Goal: Check status: Check status

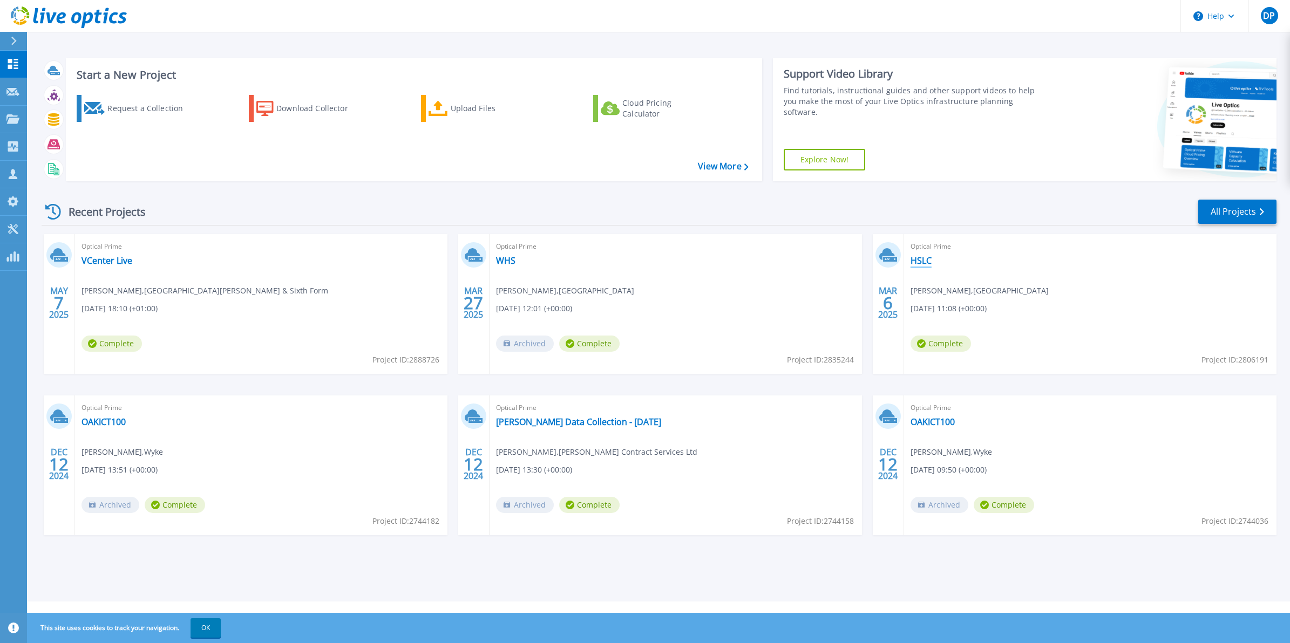
click at [923, 257] on link "HSLC" at bounding box center [921, 260] width 21 height 11
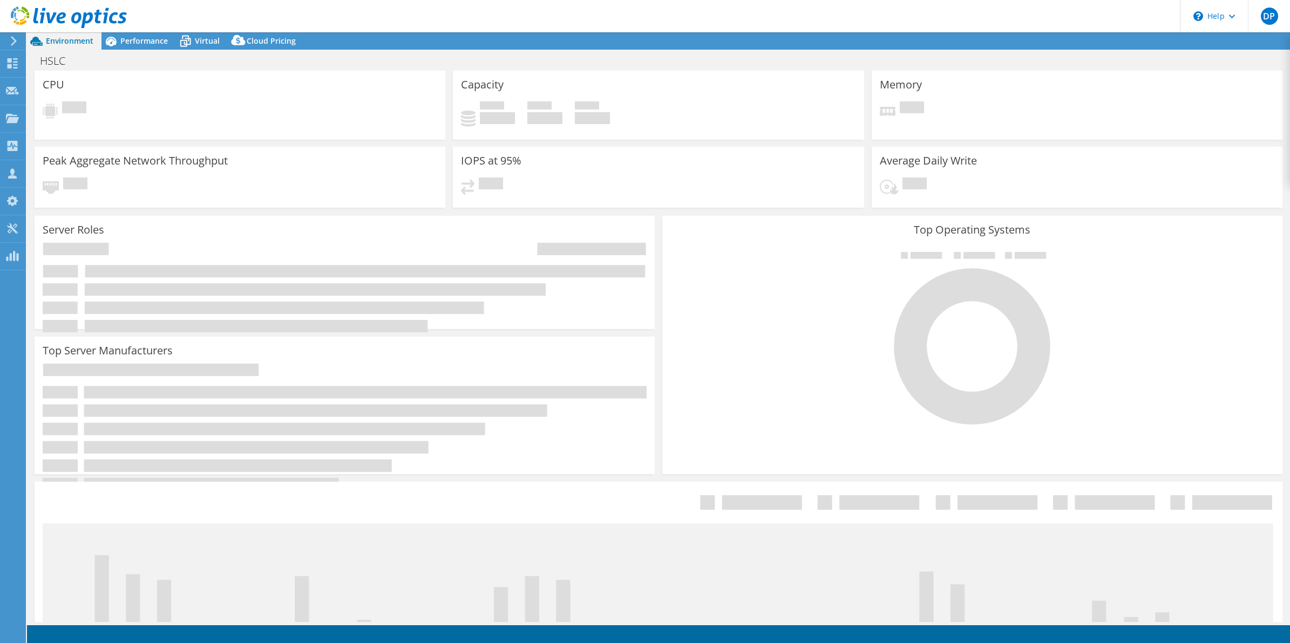
select select "EULondon"
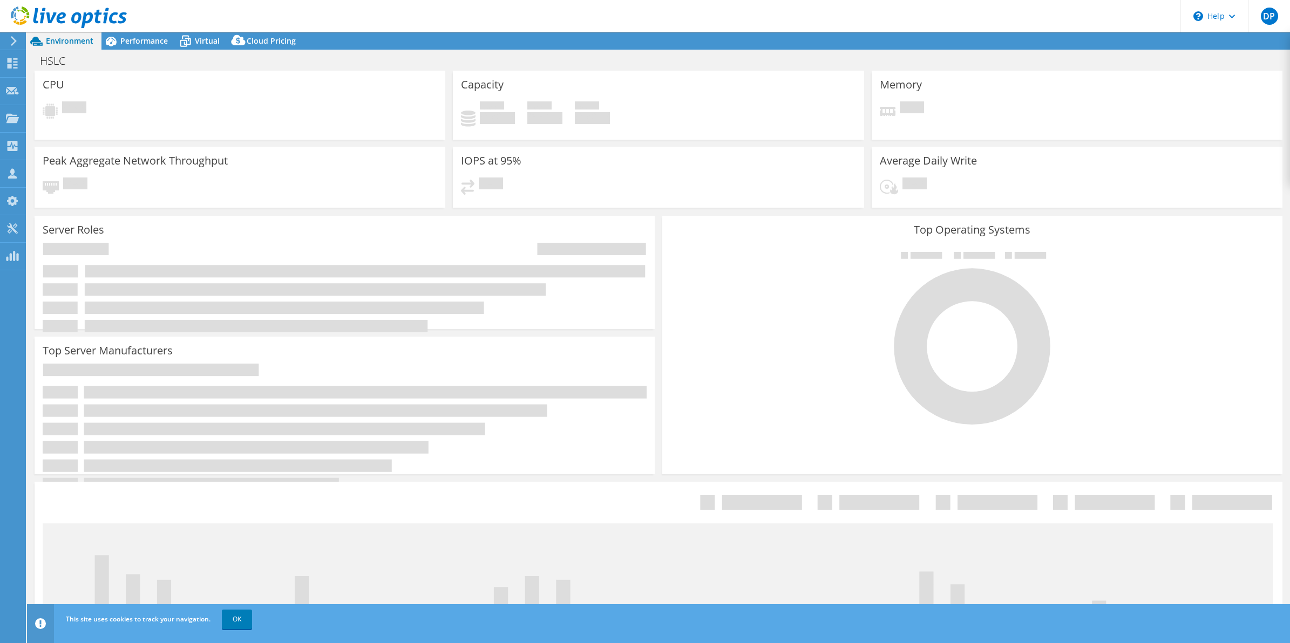
select select "EULondon"
select select "USD"
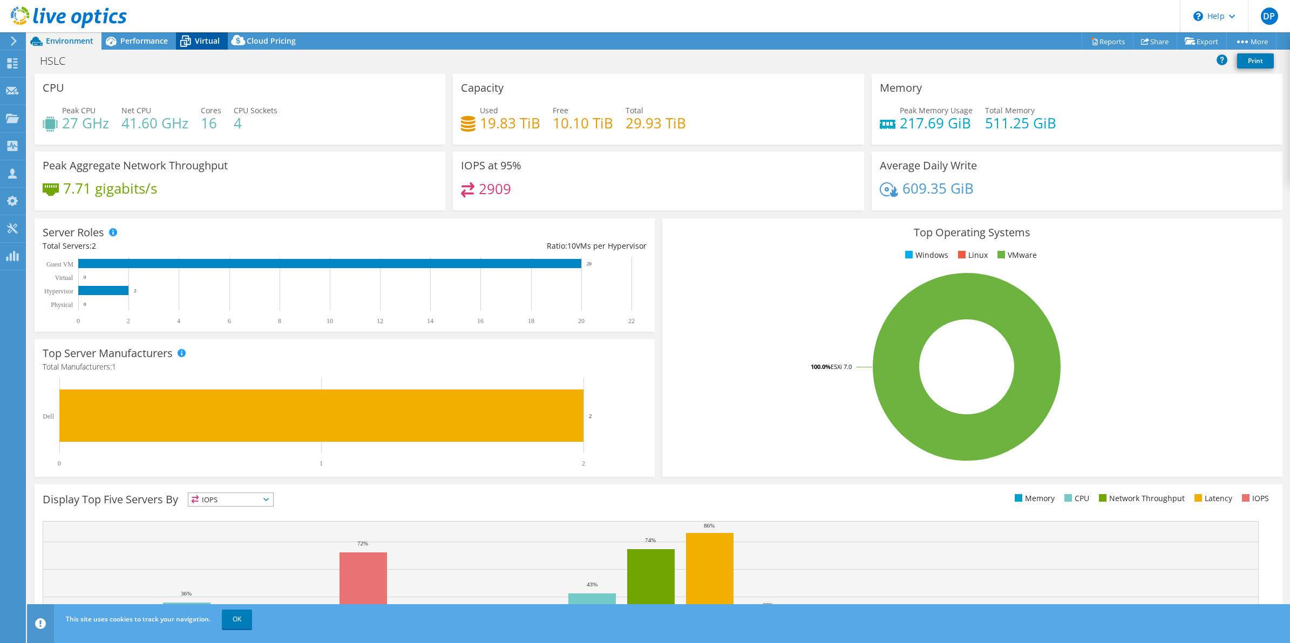
click at [200, 33] on div "Virtual" at bounding box center [202, 40] width 52 height 17
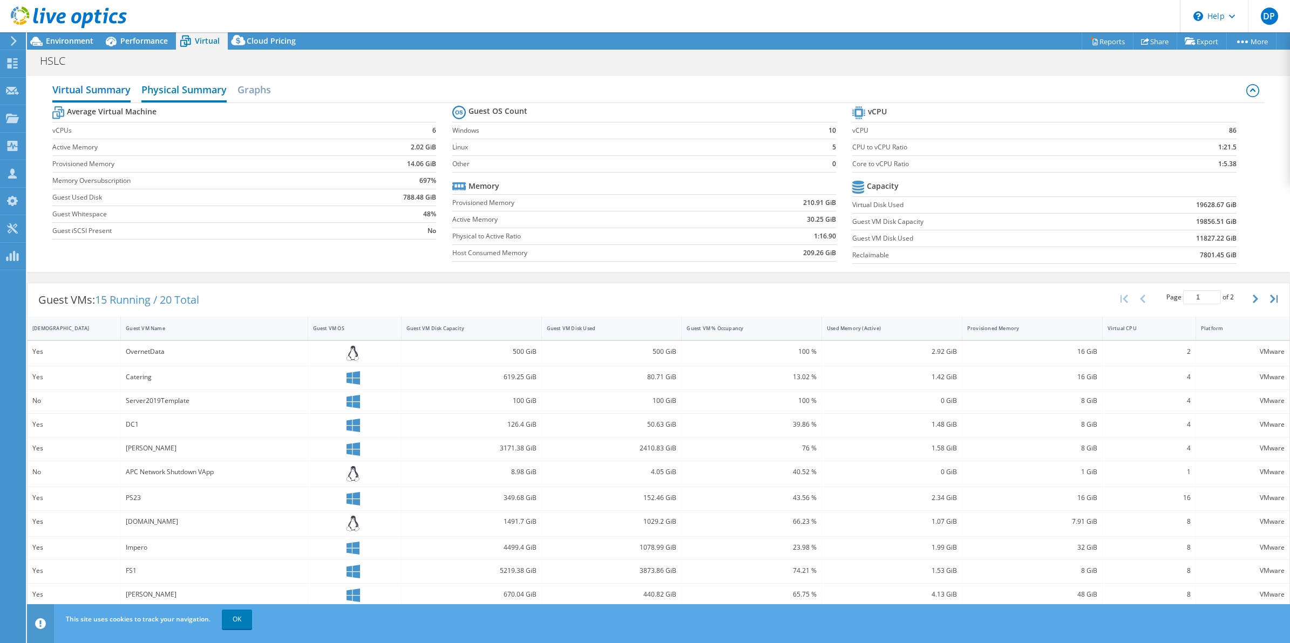
click at [200, 84] on h2 "Physical Summary" at bounding box center [183, 91] width 85 height 24
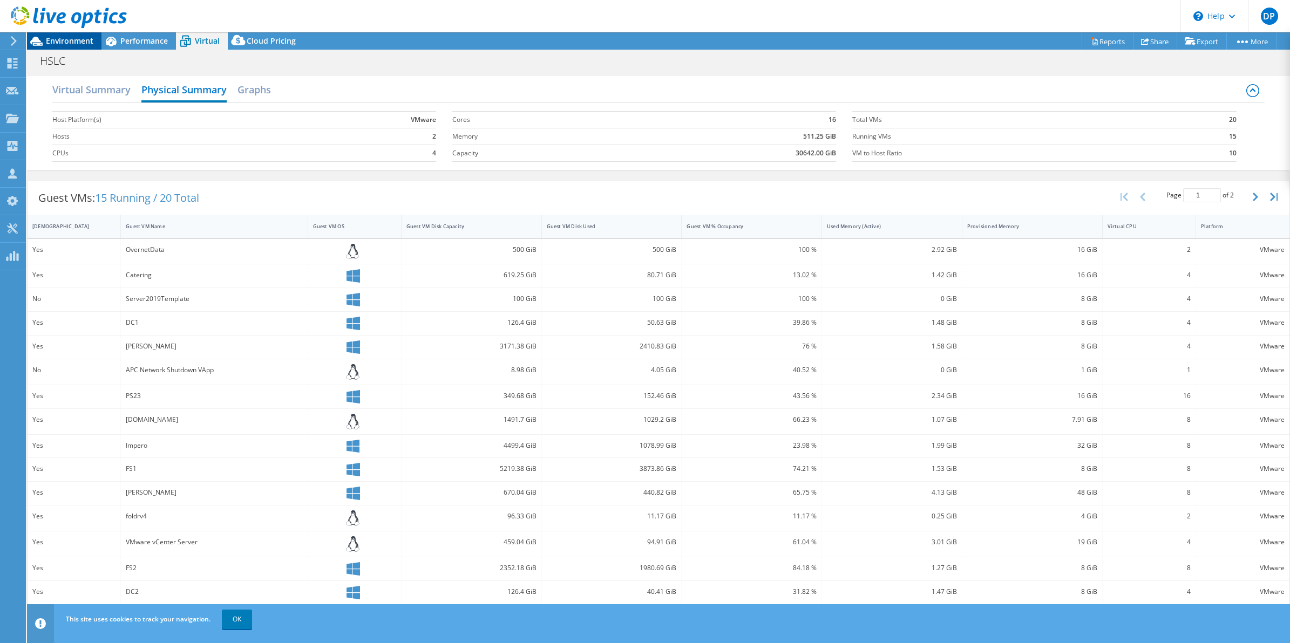
click at [67, 40] on span "Environment" at bounding box center [69, 41] width 47 height 10
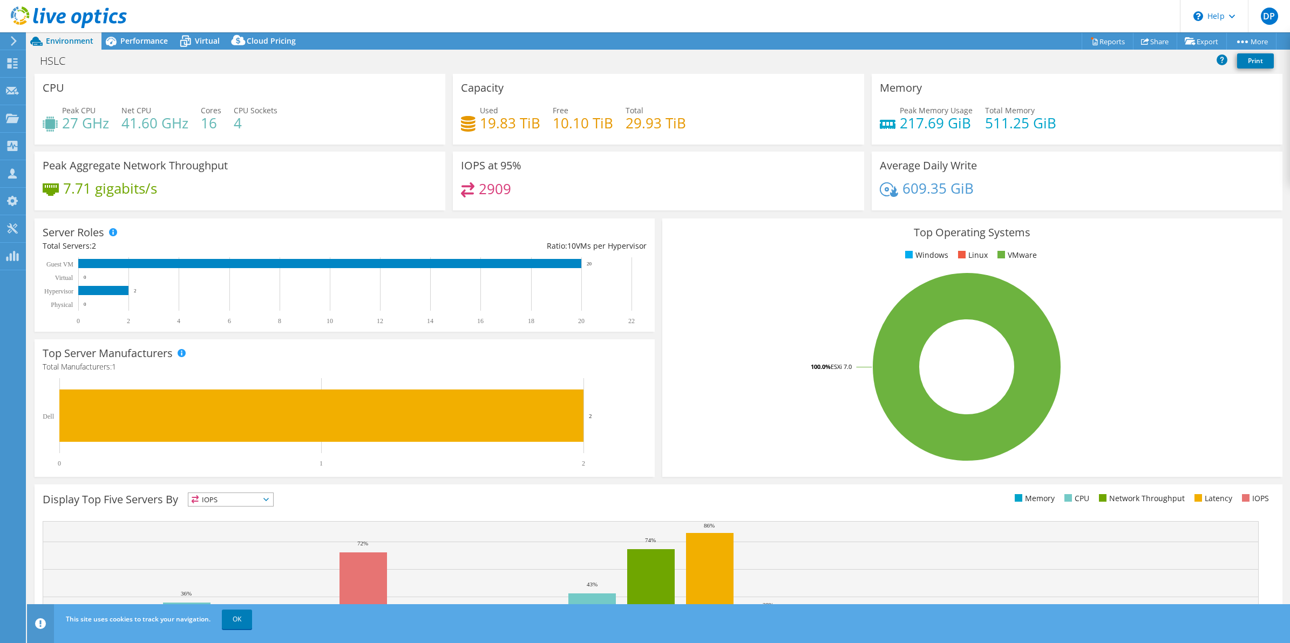
click at [16, 36] on icon at bounding box center [14, 41] width 8 height 10
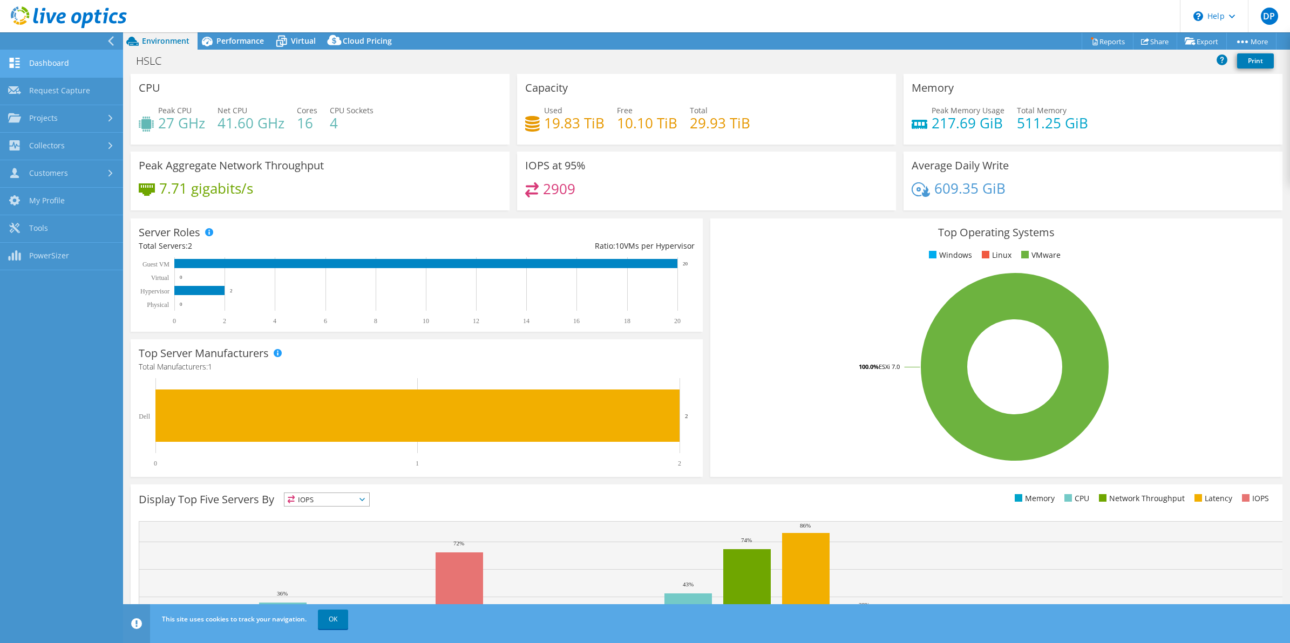
click at [58, 64] on link "Dashboard" at bounding box center [61, 64] width 123 height 28
